Goal: Navigation & Orientation: Understand site structure

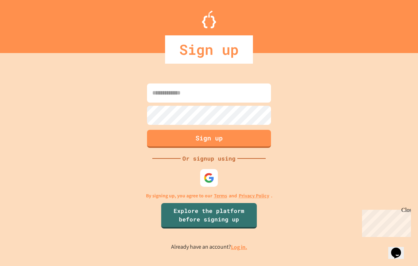
click at [208, 183] on img at bounding box center [209, 178] width 11 height 11
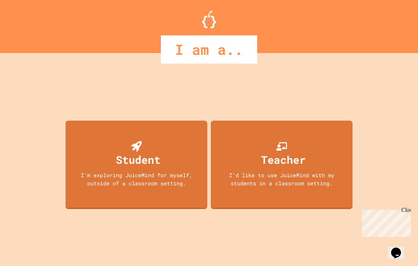
click at [153, 186] on div "I'm exploring JuiceMind for myself, outside of a classroom setting." at bounding box center [136, 179] width 127 height 16
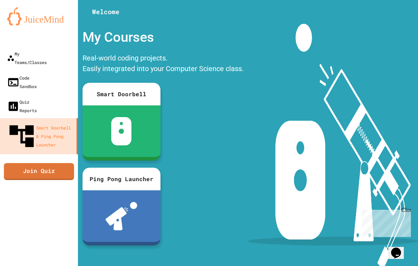
click at [99, 138] on div at bounding box center [122, 132] width 78 height 52
click at [407, 214] on div "Close" at bounding box center [405, 211] width 9 height 9
click at [25, 52] on div "My Teams/Classes" at bounding box center [27, 58] width 40 height 17
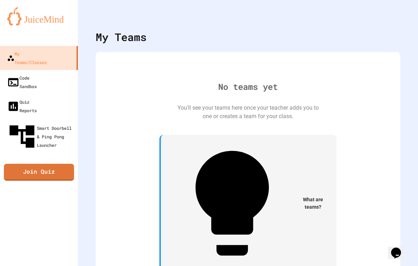
click at [23, 74] on div "Code Sandbox" at bounding box center [22, 82] width 30 height 17
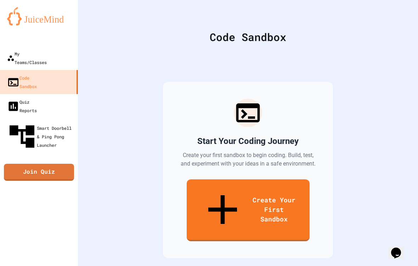
click at [36, 53] on div "My Teams/Classes" at bounding box center [27, 58] width 40 height 17
